Goal: Navigation & Orientation: Understand site structure

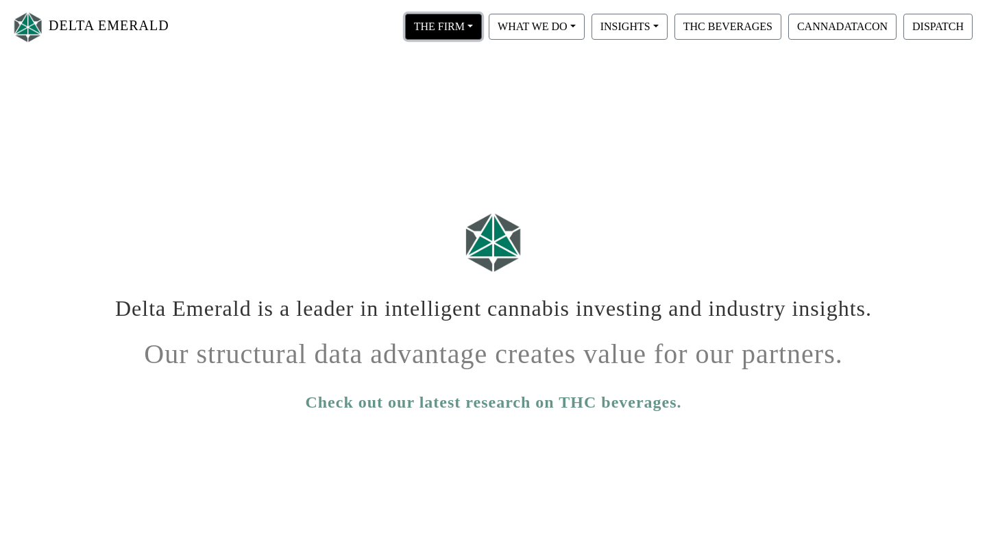
click at [465, 26] on button "THE FIRM" at bounding box center [443, 27] width 77 height 26
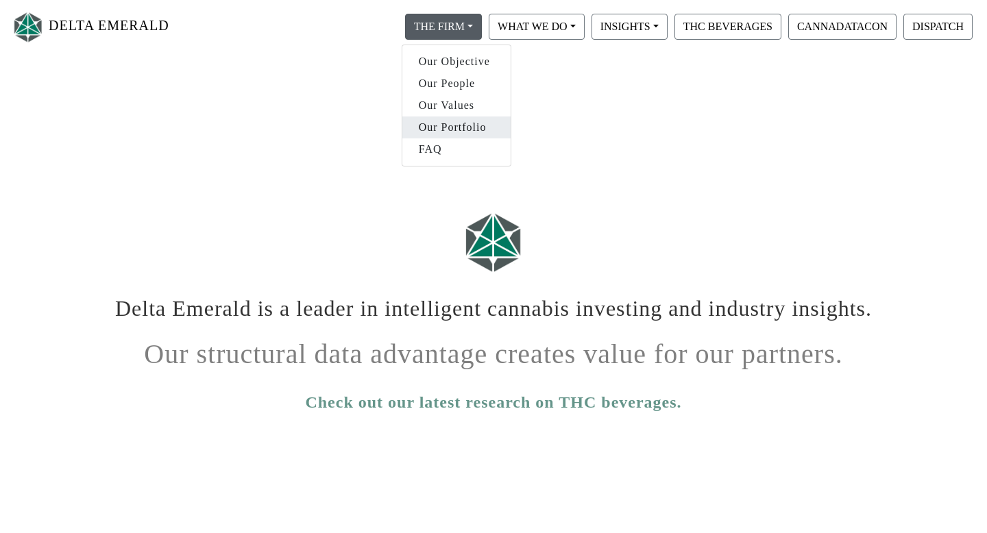
click at [466, 125] on link "Our Portfolio" at bounding box center [456, 128] width 108 height 22
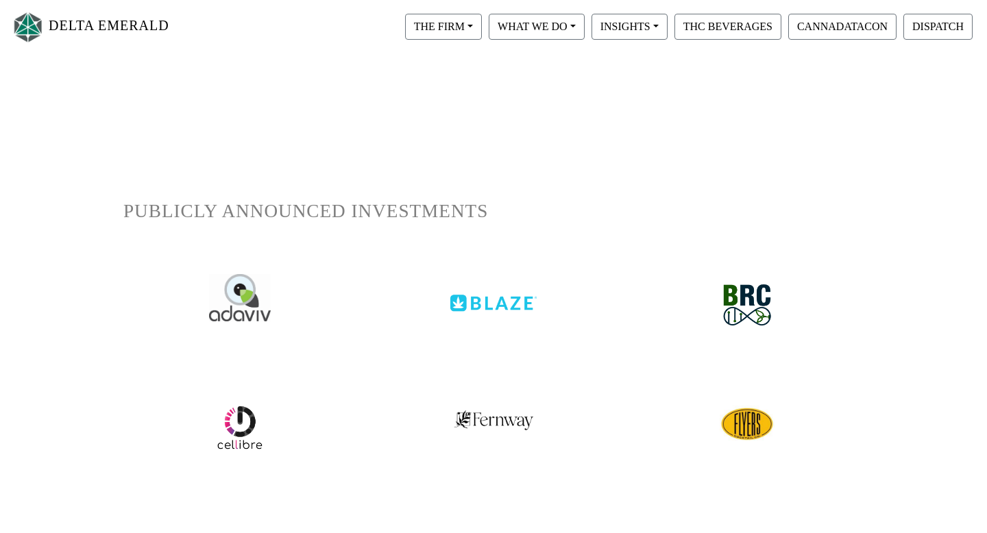
click at [494, 305] on img at bounding box center [493, 293] width 86 height 38
click at [123, 27] on link "DELTA EMERALD" at bounding box center [90, 26] width 158 height 43
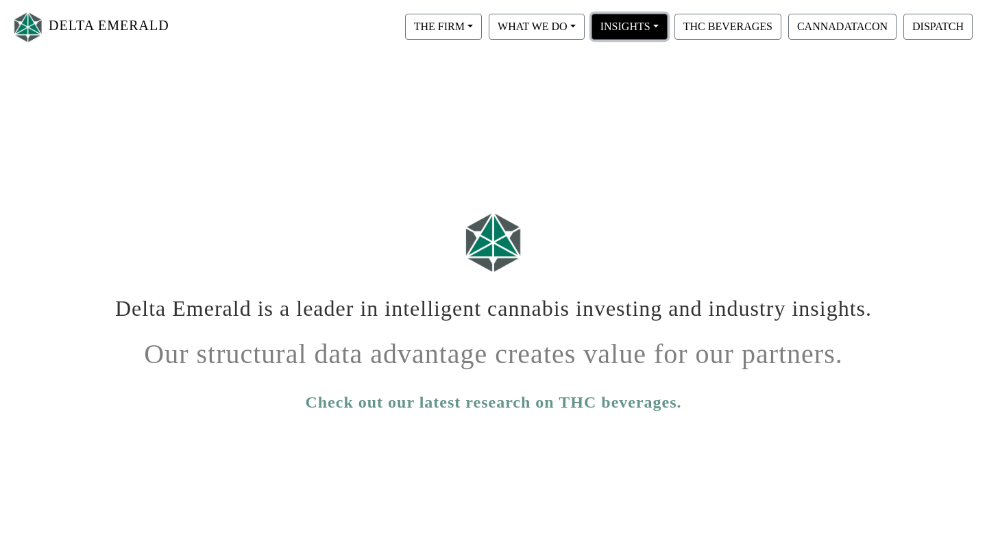
click at [482, 32] on button "INSIGHTS" at bounding box center [443, 27] width 77 height 26
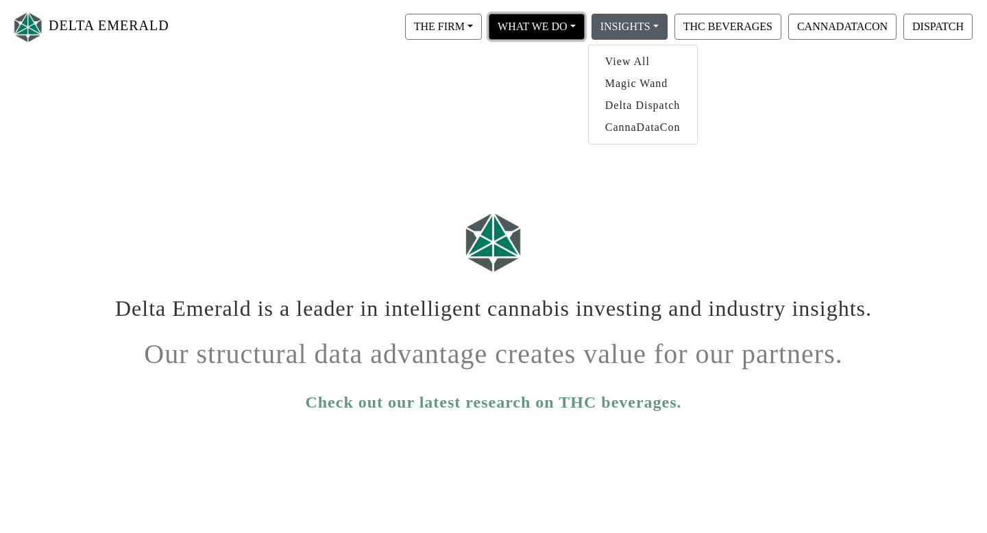
click at [482, 28] on button "WHAT WE DO" at bounding box center [443, 27] width 77 height 26
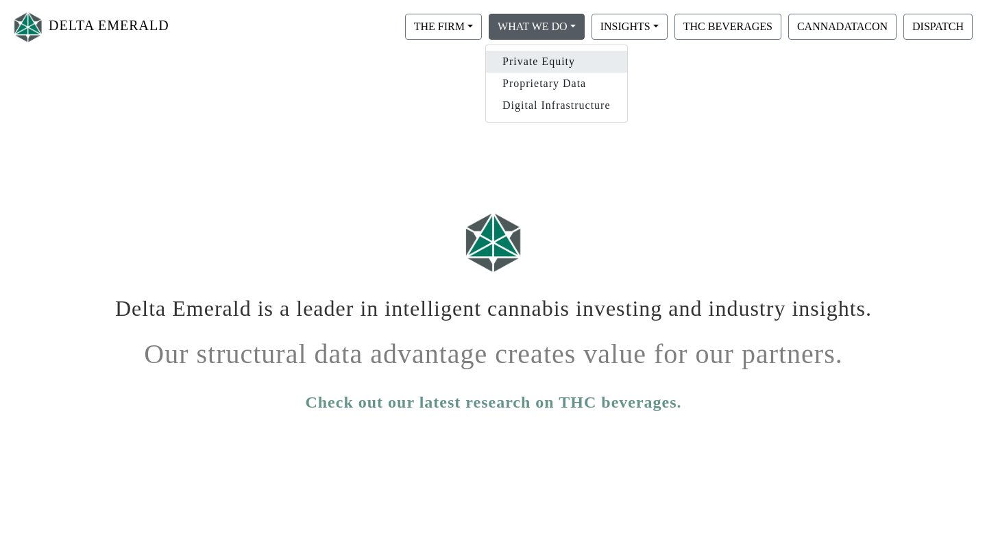
click at [576, 70] on link "Private Equity" at bounding box center [556, 62] width 141 height 22
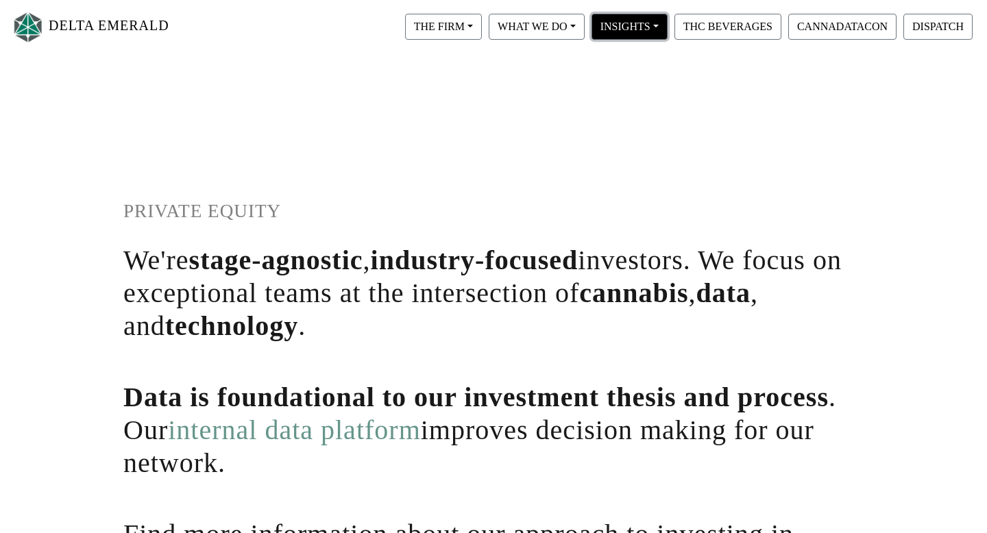
click at [482, 37] on button "INSIGHTS" at bounding box center [443, 27] width 77 height 26
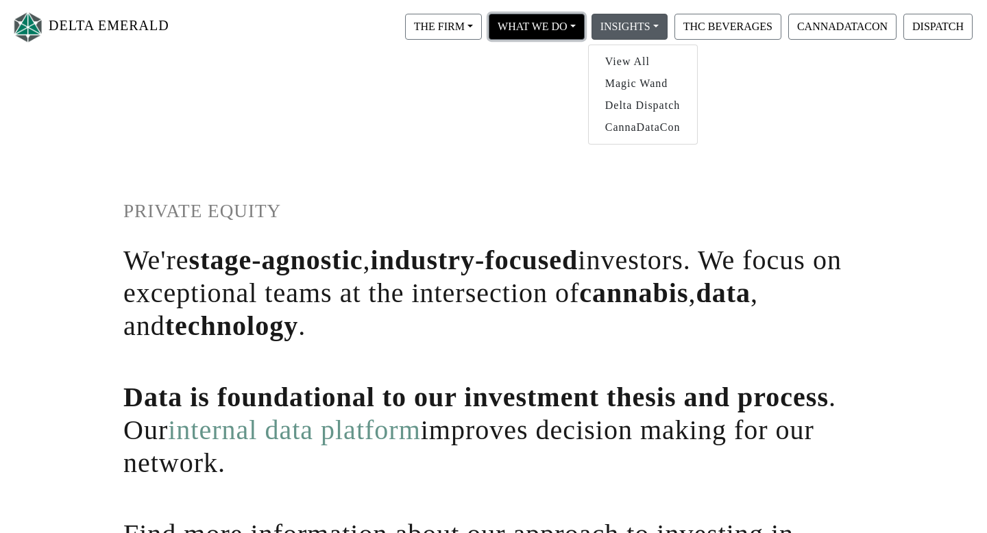
click at [482, 32] on button "WHAT WE DO" at bounding box center [443, 27] width 77 height 26
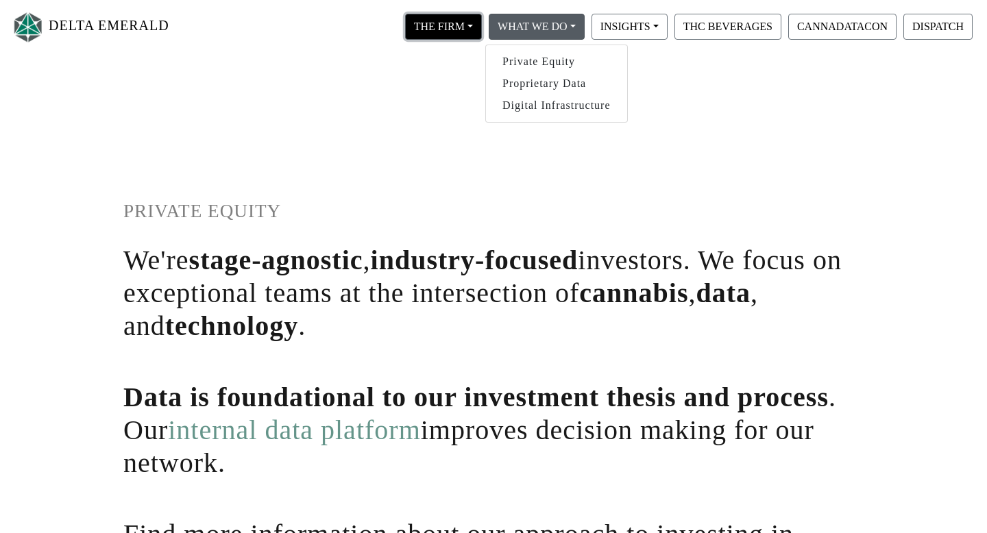
click at [468, 26] on button "THE FIRM" at bounding box center [443, 27] width 77 height 26
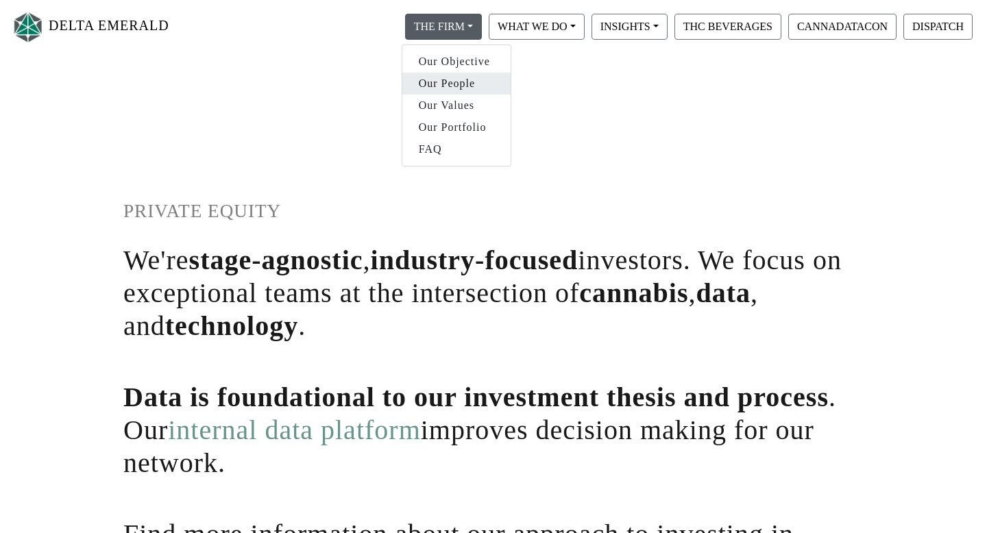
click at [466, 79] on link "Our People" at bounding box center [456, 84] width 108 height 22
